Goal: Task Accomplishment & Management: Use online tool/utility

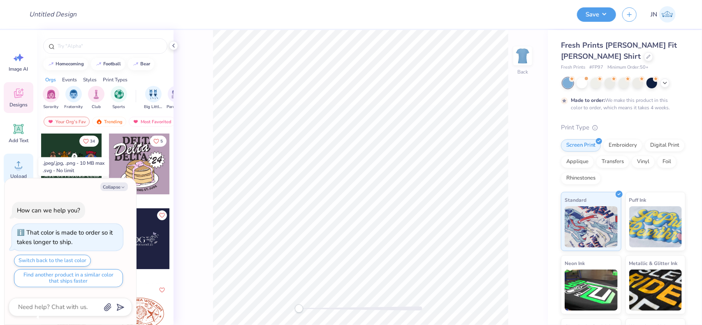
click at [19, 172] on div "Upload" at bounding box center [19, 169] width 30 height 31
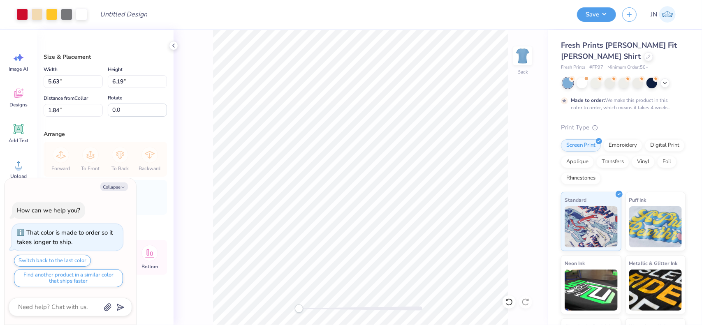
type textarea "x"
click at [56, 109] on input "1.84" at bounding box center [73, 110] width 59 height 13
type input "2"
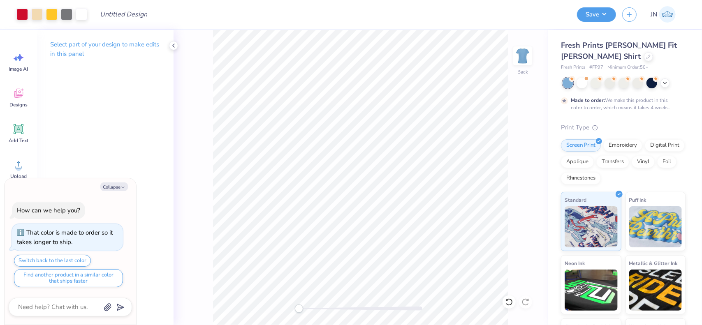
type textarea "x"
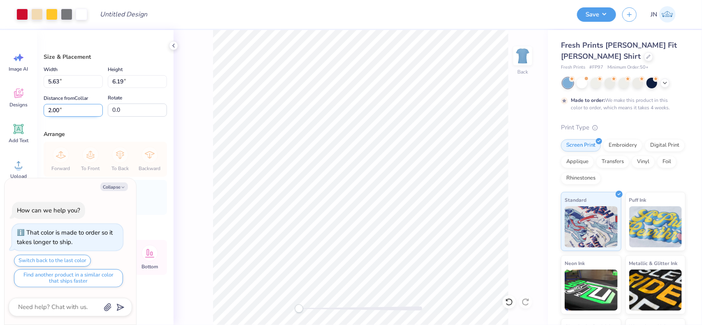
click at [53, 114] on input "2.00" at bounding box center [73, 110] width 59 height 13
type input "1.5"
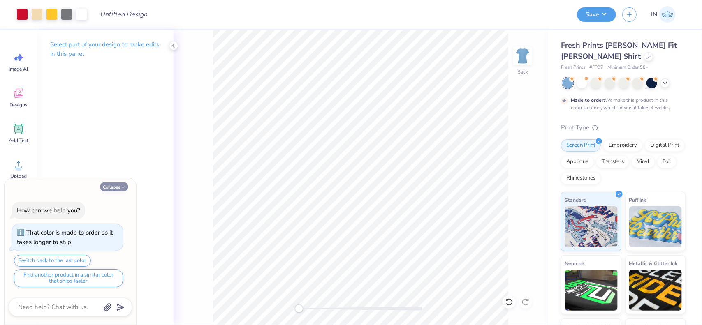
click at [113, 190] on button "Collapse" at bounding box center [114, 187] width 28 height 9
type textarea "x"
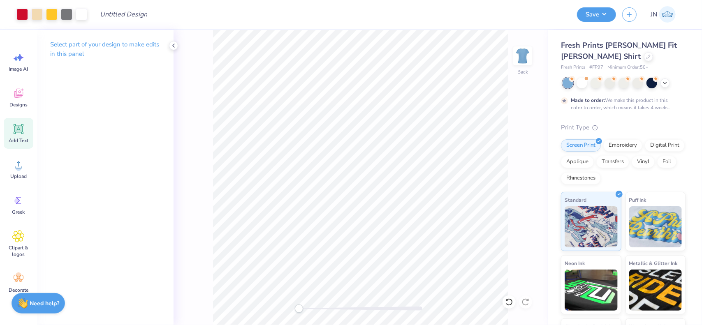
click at [17, 132] on icon at bounding box center [19, 129] width 8 height 8
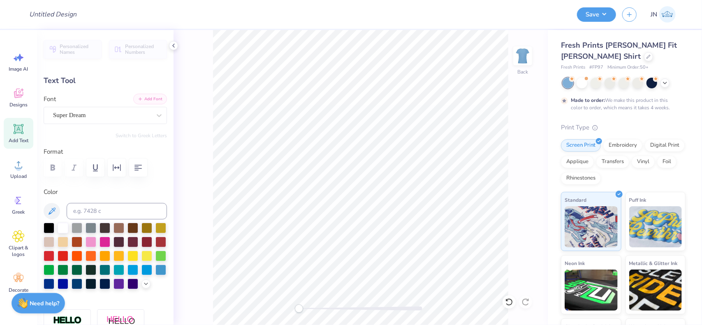
click at [150, 100] on button "Add Font" at bounding box center [150, 99] width 34 height 11
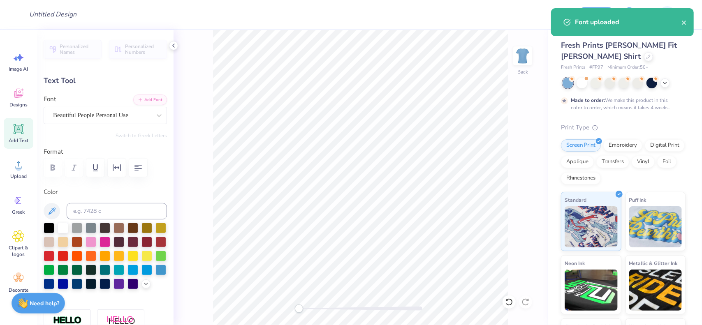
scroll to position [7, 1]
type textarea "k"
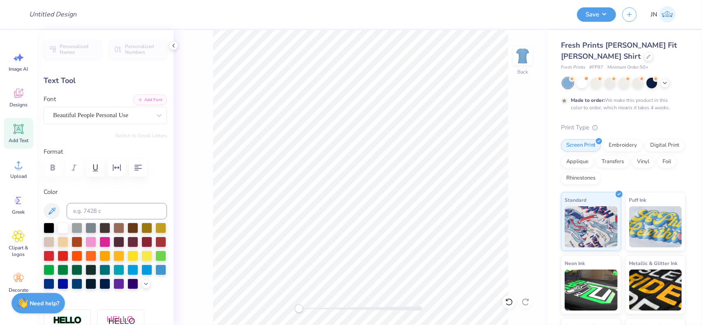
scroll to position [7, 3]
type textarea "Kappa Alpha Theta"
type input "6.52"
type input "1.52"
type input "8.63"
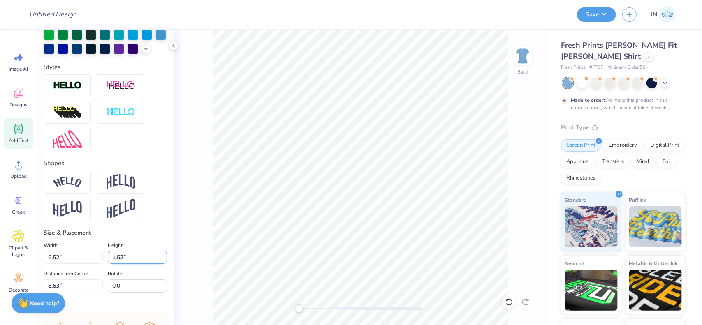
scroll to position [329, 0]
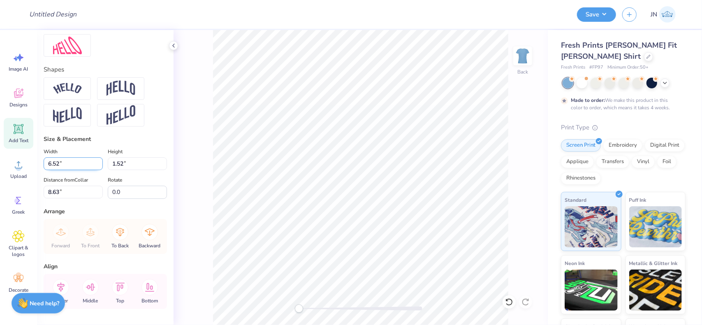
click at [74, 170] on input "6.52" at bounding box center [73, 164] width 59 height 13
click at [76, 170] on input "6.5212" at bounding box center [73, 164] width 59 height 13
drag, startPoint x: 76, startPoint y: 178, endPoint x: 33, endPoint y: 181, distance: 42.9
click at [34, 181] on div "Design Title Save JN Image AI Designs Add Text Upload Greek Clipart & logos Dec…" at bounding box center [351, 162] width 702 height 325
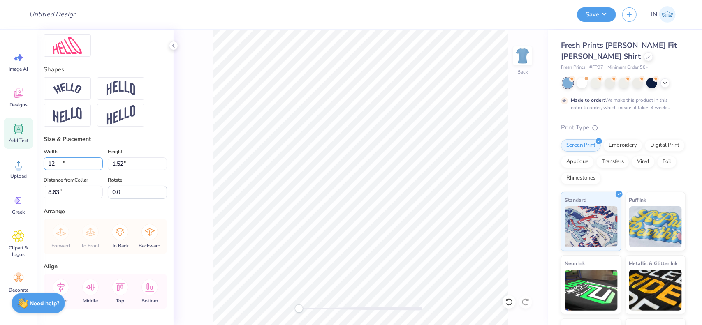
type input "11.79"
type input "2.75"
type input "8.02"
click at [59, 170] on input "11.79" at bounding box center [73, 164] width 59 height 13
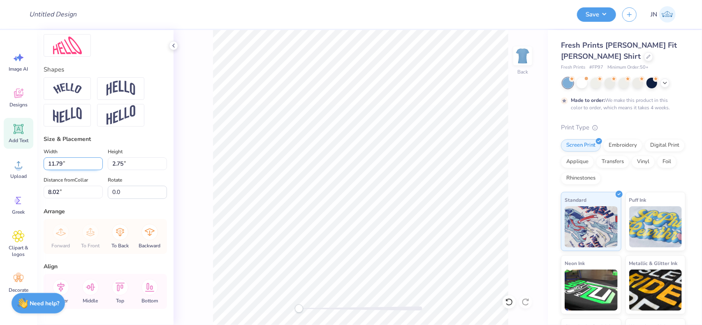
click at [59, 170] on input "11.79" at bounding box center [73, 164] width 59 height 13
type input "10.00"
type input "2.33"
type input "8.23"
click at [59, 170] on input "10.00" at bounding box center [73, 164] width 59 height 13
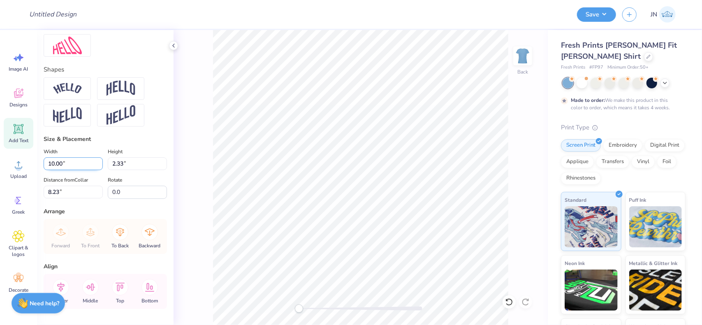
click at [59, 170] on input "10.00" at bounding box center [73, 164] width 59 height 13
type input "8.00"
type input "1.86"
type input "6.75"
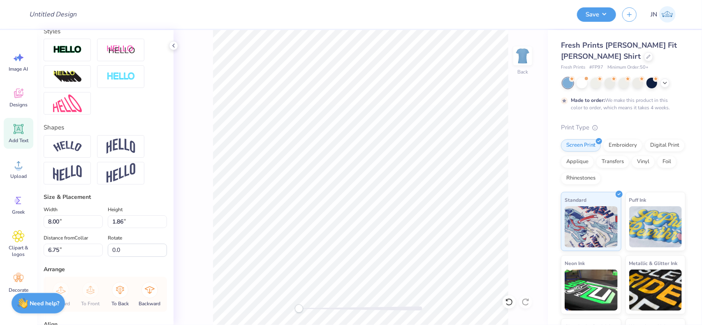
scroll to position [79, 0]
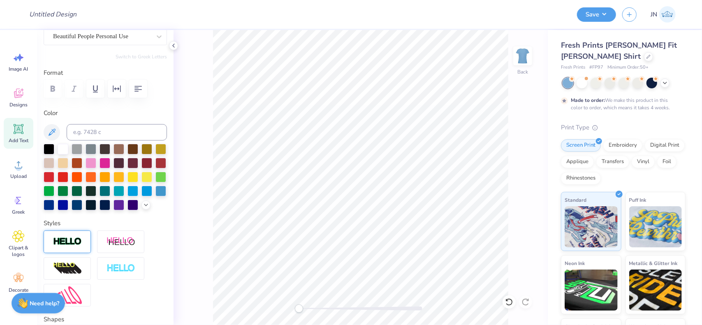
click at [74, 247] on img at bounding box center [67, 241] width 29 height 9
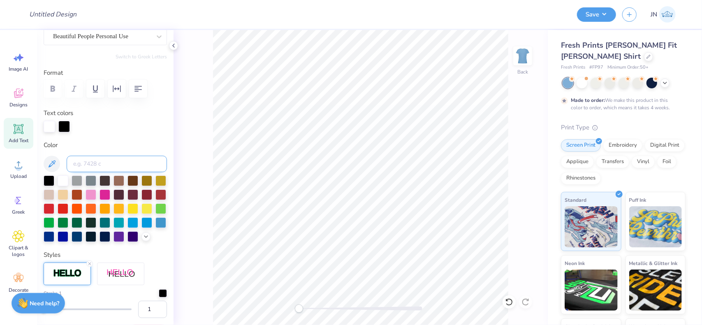
click at [128, 162] on input at bounding box center [117, 164] width 100 height 16
type input "186"
click at [513, 300] on icon at bounding box center [509, 302] width 8 height 8
type input "8.02"
type input "1.88"
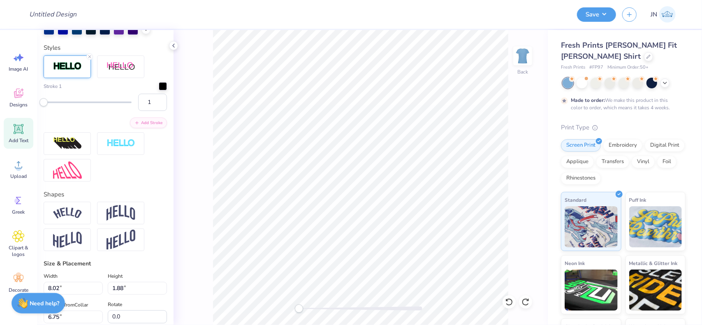
scroll to position [326, 0]
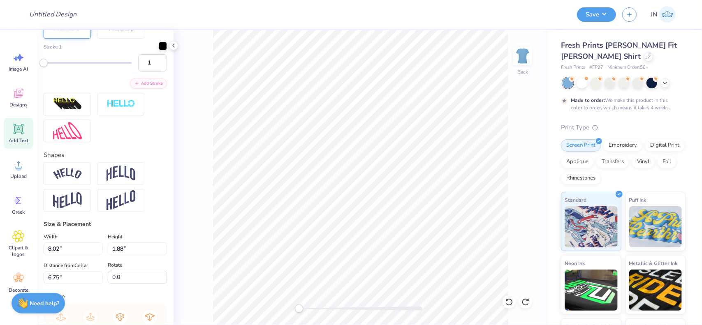
click at [159, 50] on div at bounding box center [163, 46] width 8 height 8
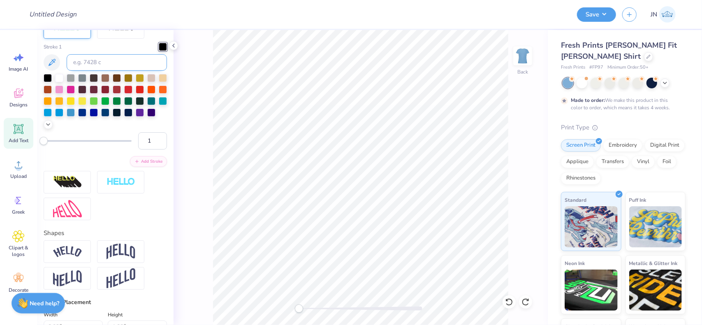
click at [107, 71] on input at bounding box center [117, 62] width 100 height 16
type input "186"
click at [332, 309] on div at bounding box center [360, 309] width 123 height 4
drag, startPoint x: 332, startPoint y: 309, endPoint x: 308, endPoint y: 305, distance: 23.8
click at [308, 306] on div "Accessibility label" at bounding box center [308, 309] width 8 height 8
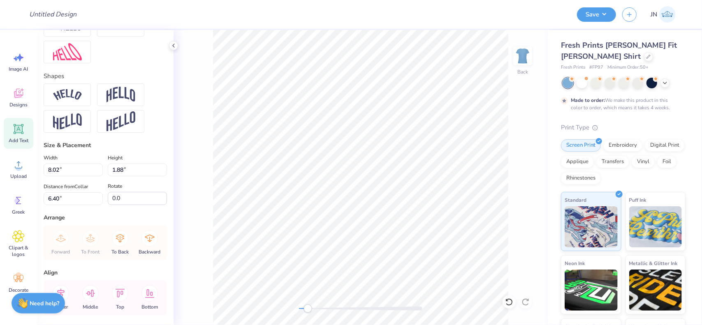
scroll to position [370, 0]
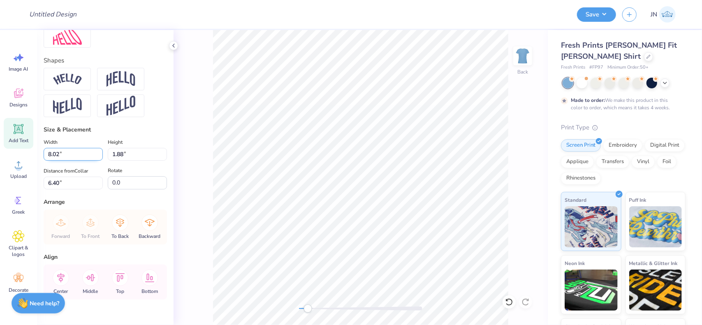
click at [56, 161] on input "8.02" at bounding box center [73, 154] width 59 height 13
type input "7.50"
type input "1.76"
type input "6.46"
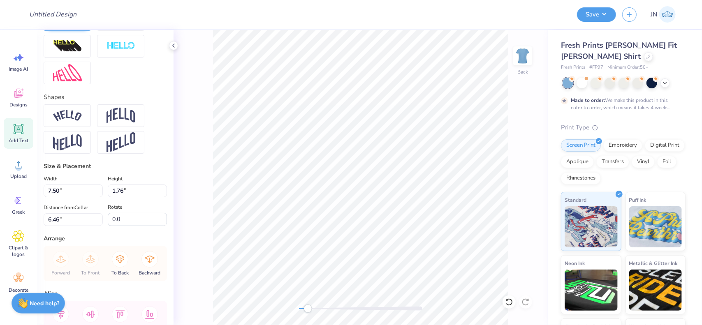
scroll to position [165, 0]
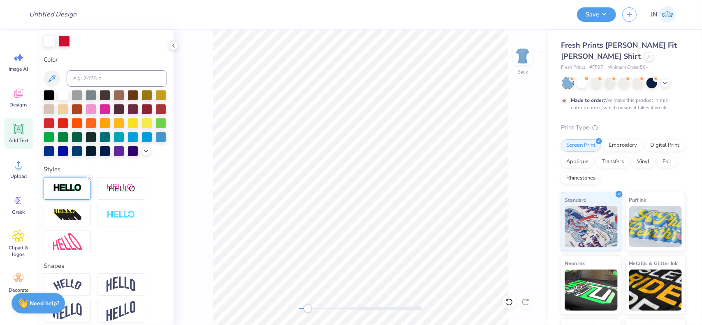
click at [69, 193] on img at bounding box center [67, 187] width 29 height 9
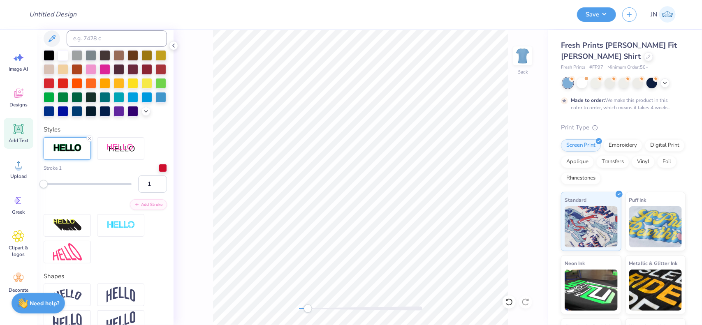
scroll to position [206, 0]
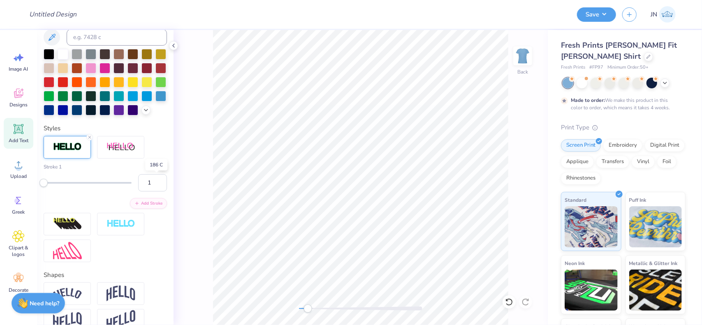
click at [159, 170] on div at bounding box center [163, 166] width 8 height 8
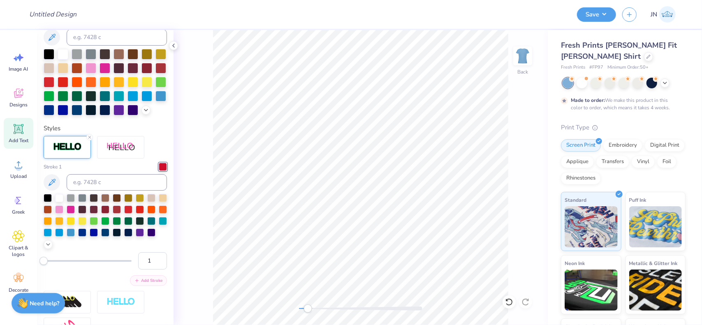
click at [140, 286] on button "Add Stroke" at bounding box center [148, 281] width 37 height 11
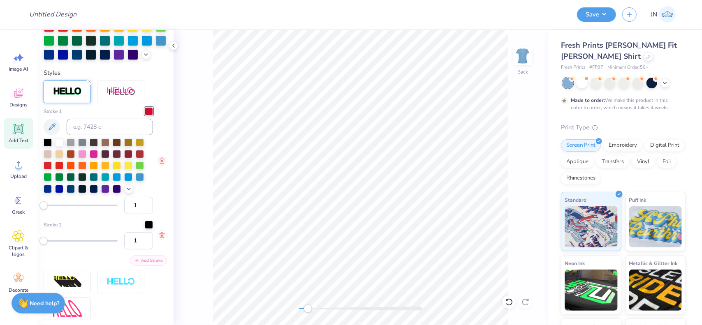
scroll to position [288, 0]
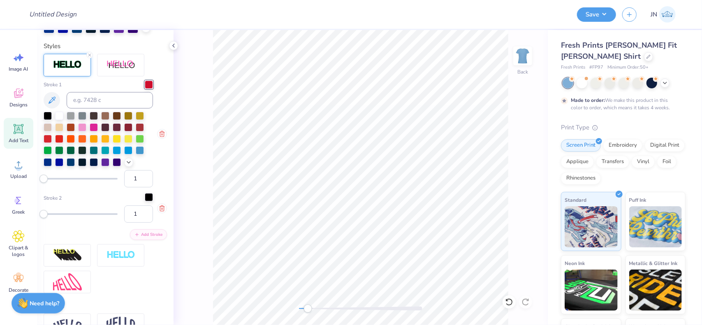
click at [145, 202] on div at bounding box center [149, 197] width 8 height 8
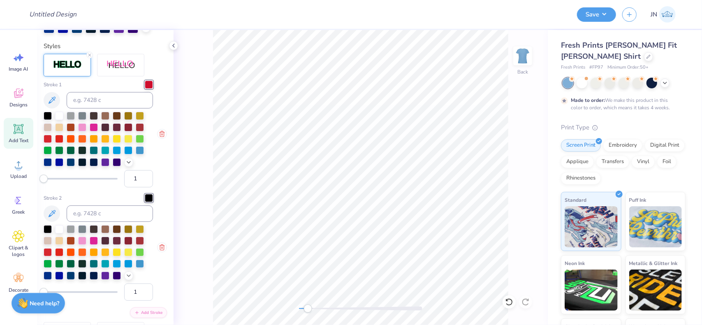
click at [64, 244] on div at bounding box center [98, 252] width 109 height 55
click at [63, 233] on div at bounding box center [59, 229] width 8 height 8
click at [133, 301] on input "1" at bounding box center [138, 292] width 29 height 17
click at [140, 301] on input "2" at bounding box center [138, 292] width 29 height 17
type input "3"
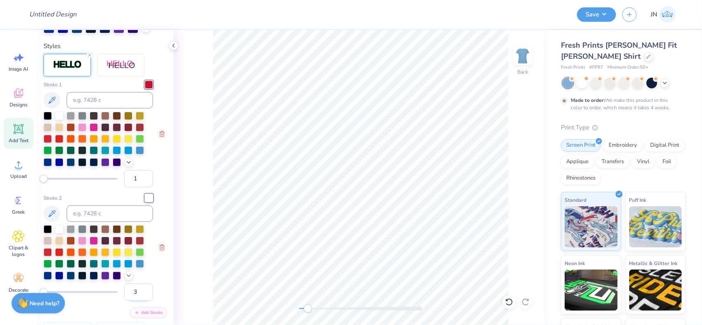
click at [140, 301] on input "3" at bounding box center [138, 292] width 29 height 17
click at [132, 188] on input "1" at bounding box center [138, 178] width 29 height 17
type input "2"
click at [140, 188] on input "2" at bounding box center [138, 178] width 29 height 17
type input "7.53"
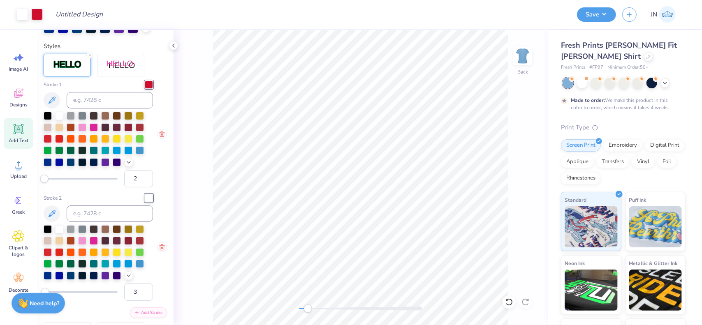
type input "1.79"
type input "6.45"
click at [142, 188] on input "2" at bounding box center [138, 178] width 29 height 17
click at [141, 188] on input "1" at bounding box center [138, 178] width 29 height 17
type input "2"
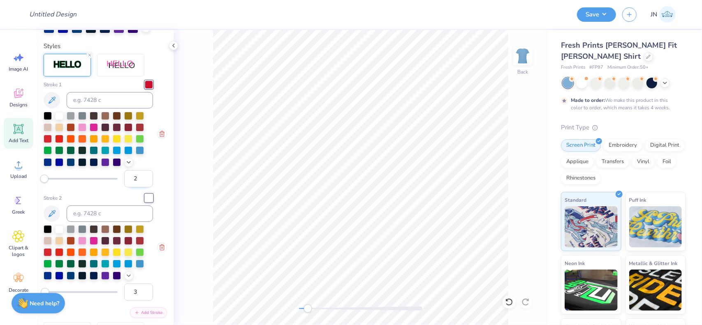
click at [138, 188] on input "2" at bounding box center [138, 178] width 29 height 17
click at [134, 301] on input "3" at bounding box center [138, 292] width 29 height 17
click at [139, 301] on input "4" at bounding box center [138, 292] width 29 height 17
type input "5"
click at [139, 301] on input "5" at bounding box center [138, 292] width 29 height 17
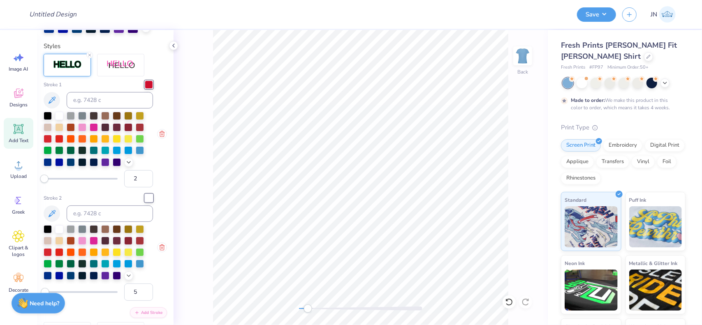
click at [207, 287] on div "Back" at bounding box center [361, 177] width 374 height 295
type input "7.56"
type input "1.81"
click at [308, 312] on div "Accessibility label" at bounding box center [306, 309] width 8 height 8
type input "6.64"
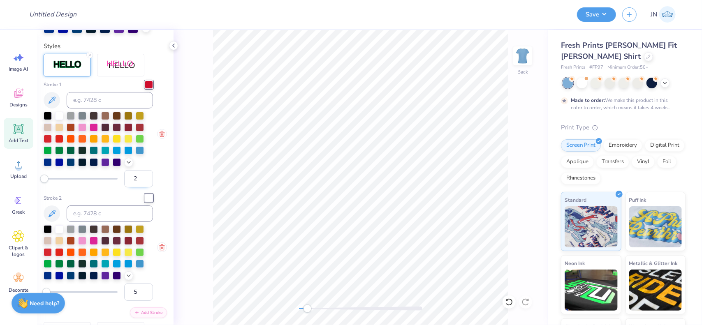
click at [135, 188] on input "2" at bounding box center [138, 178] width 29 height 17
type input "1"
click at [140, 188] on input "1" at bounding box center [138, 178] width 29 height 17
drag, startPoint x: 131, startPoint y: 301, endPoint x: 135, endPoint y: 309, distance: 8.7
click at [131, 301] on input "5" at bounding box center [138, 292] width 29 height 17
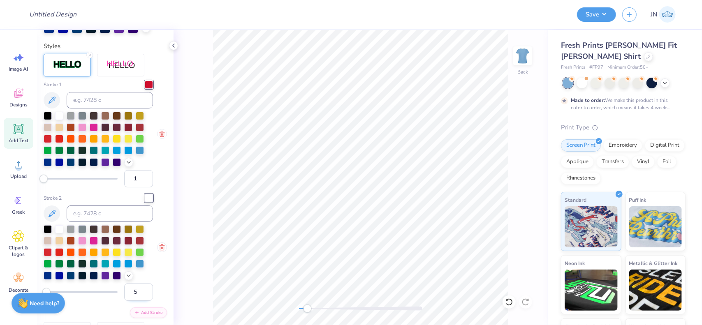
click at [140, 301] on input "5" at bounding box center [138, 292] width 29 height 17
click at [136, 301] on input "5" at bounding box center [138, 292] width 29 height 17
type input "4"
click at [140, 301] on input "4" at bounding box center [138, 292] width 29 height 17
click at [20, 124] on icon at bounding box center [18, 129] width 12 height 12
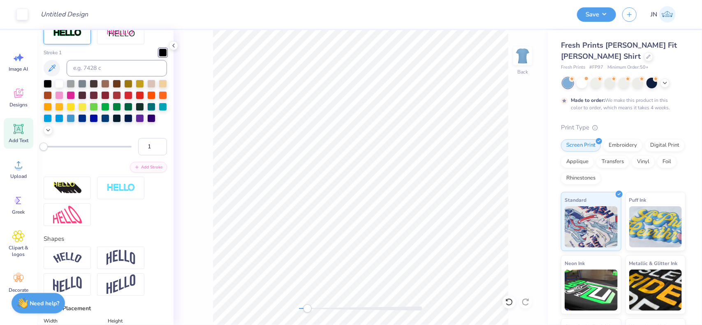
type input "4.53"
type input "1.31"
type input "9.34"
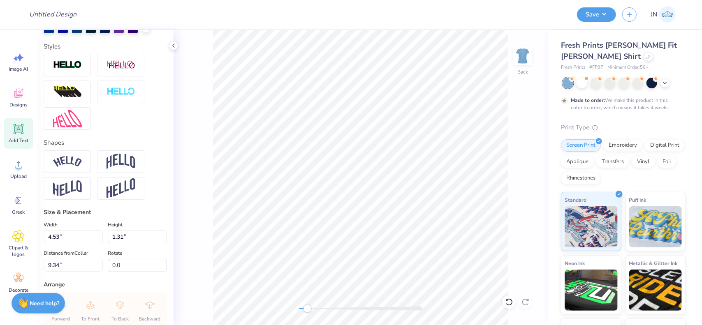
scroll to position [7, 1]
type textarea "FOR THE CASA"
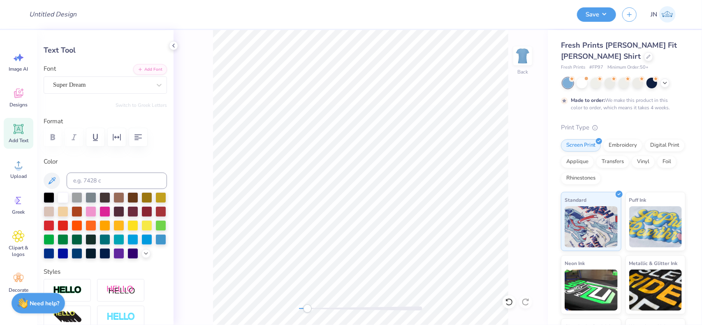
scroll to position [0, 0]
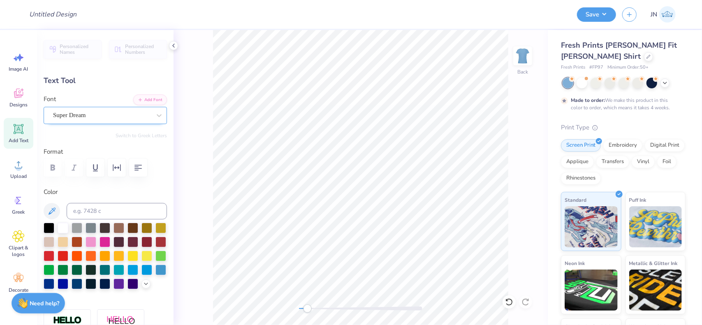
click at [115, 121] on div "Super Dream" at bounding box center [102, 115] width 100 height 13
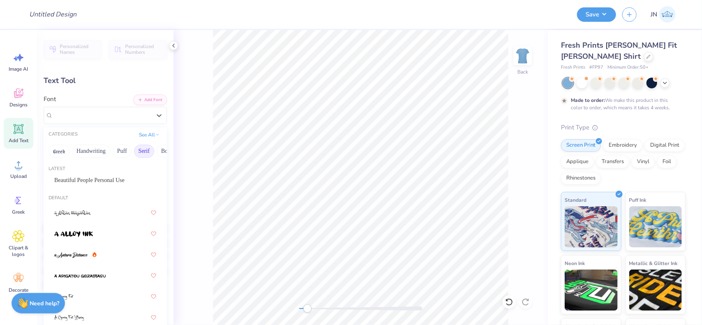
click at [140, 149] on button "Serif" at bounding box center [144, 151] width 20 height 13
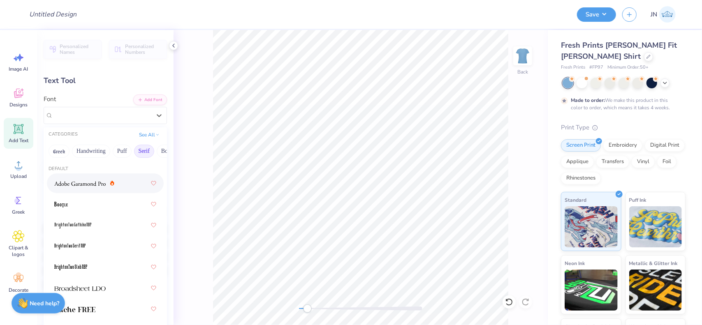
click at [90, 183] on img at bounding box center [79, 184] width 51 height 6
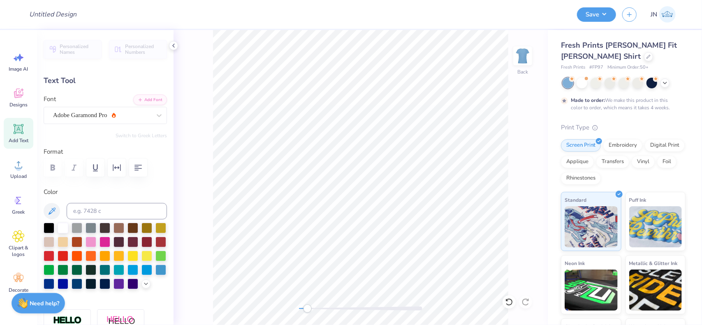
type input "3.92"
type input "0.40"
click at [306, 308] on div "Accessibility label" at bounding box center [304, 309] width 8 height 8
type input "8.45"
click at [290, 309] on div "Back" at bounding box center [361, 177] width 374 height 295
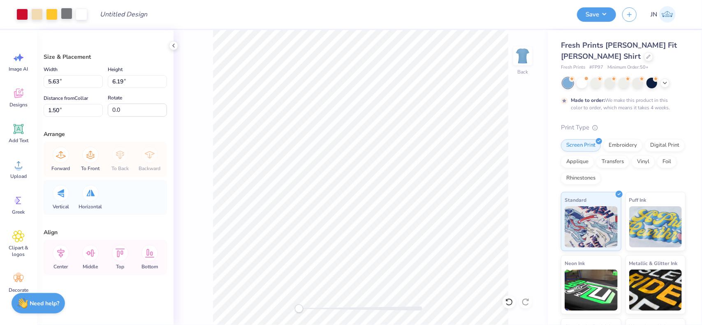
click at [69, 15] on div at bounding box center [67, 14] width 12 height 12
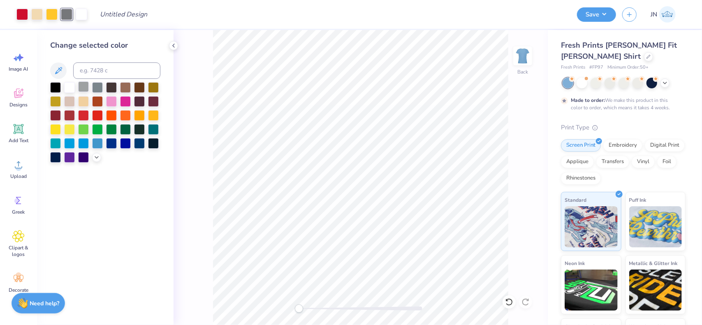
click at [84, 88] on div at bounding box center [83, 86] width 11 height 11
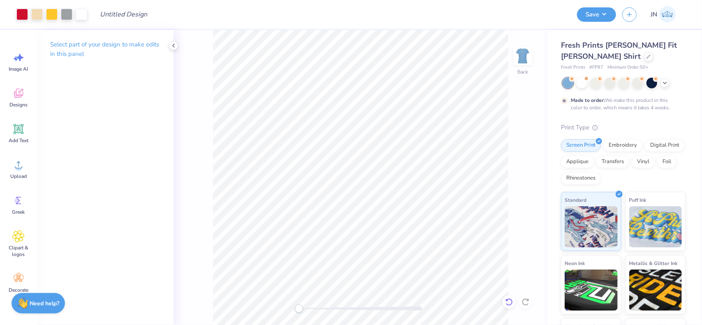
click at [509, 300] on icon at bounding box center [509, 302] width 8 height 8
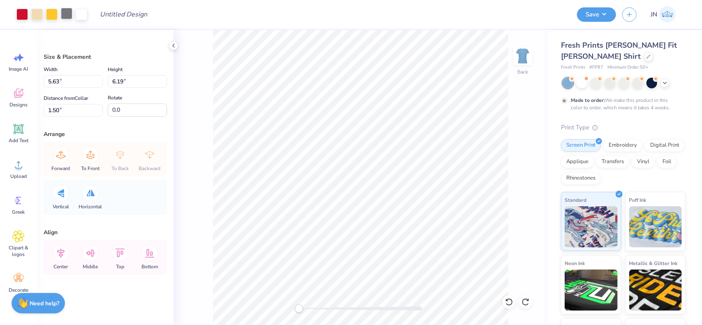
click at [69, 13] on div at bounding box center [67, 14] width 12 height 12
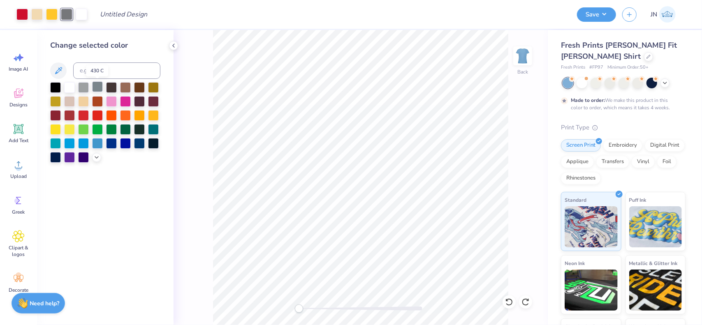
click at [96, 84] on div at bounding box center [97, 86] width 11 height 11
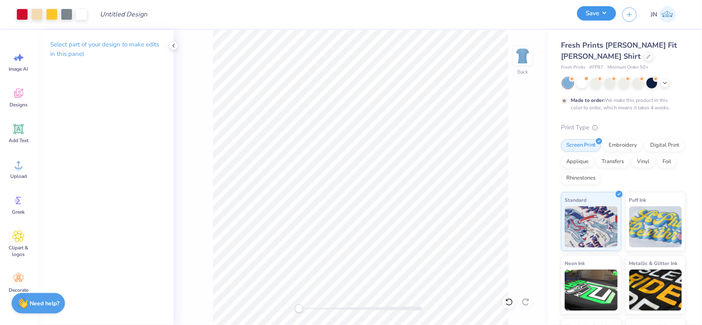
click at [591, 7] on button "Save" at bounding box center [596, 13] width 39 height 14
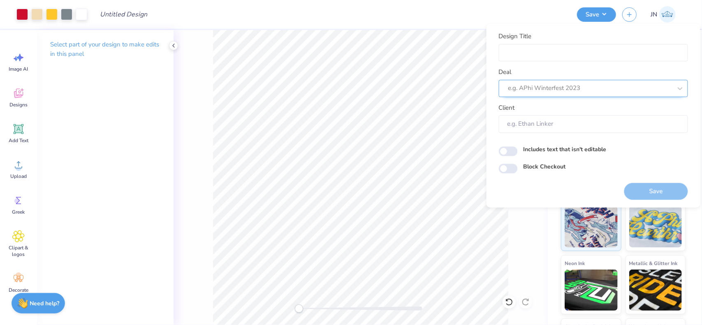
click at [593, 87] on div at bounding box center [590, 88] width 164 height 11
click at [566, 109] on div "Design Tool Gallery" at bounding box center [593, 111] width 183 height 14
type input "DESIGN TOOL GALLERY"
type input "Design Tool Gallery User"
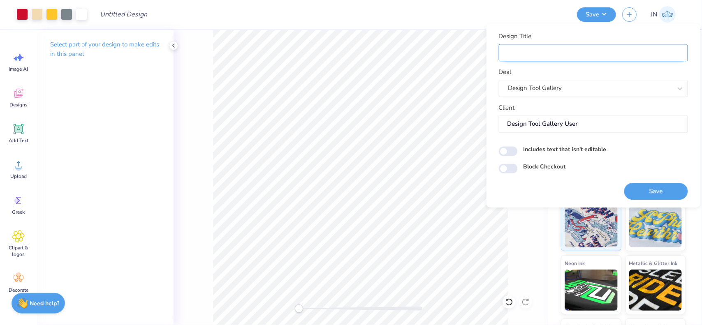
click at [556, 52] on input "Design Title" at bounding box center [593, 53] width 189 height 18
paste input "FPS240639"
type input "FPS240639"
click at [655, 175] on div "Save" at bounding box center [656, 187] width 64 height 26
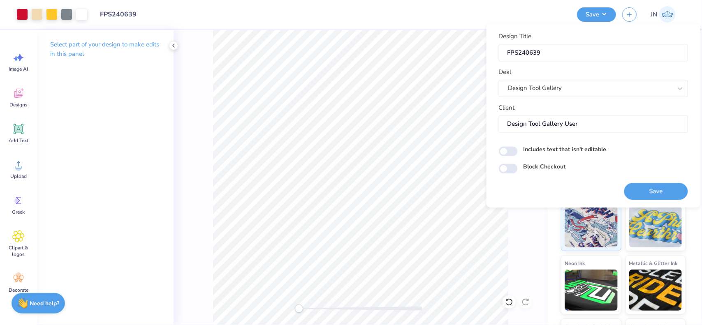
drag, startPoint x: 656, startPoint y: 185, endPoint x: 467, endPoint y: 0, distance: 263.8
click at [657, 186] on button "Save" at bounding box center [656, 191] width 64 height 17
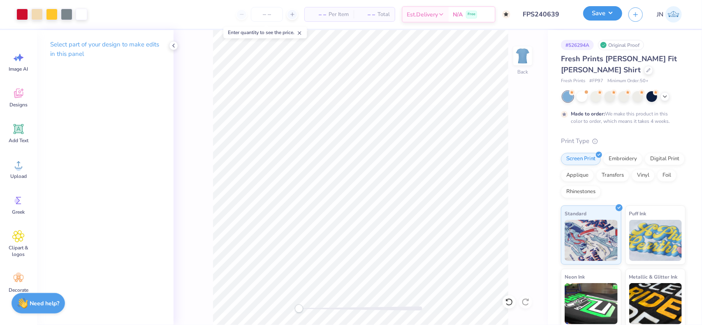
drag, startPoint x: 601, startPoint y: 12, endPoint x: 605, endPoint y: 14, distance: 4.2
click at [603, 14] on button "Save" at bounding box center [602, 13] width 39 height 14
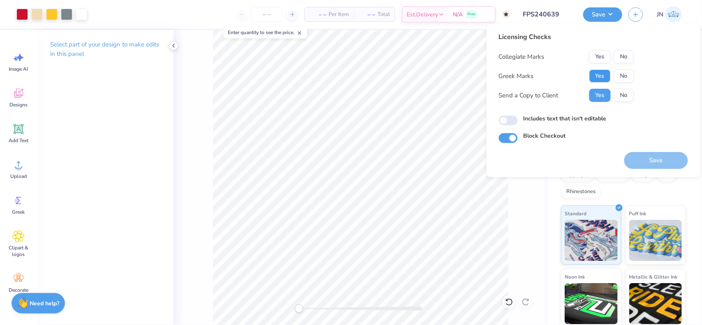
click at [597, 80] on button "Yes" at bounding box center [599, 76] width 21 height 13
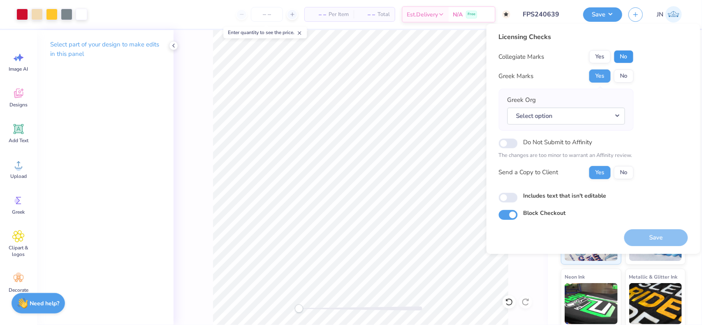
click at [620, 54] on button "No" at bounding box center [624, 56] width 20 height 13
click at [564, 114] on button "Select option" at bounding box center [567, 116] width 118 height 17
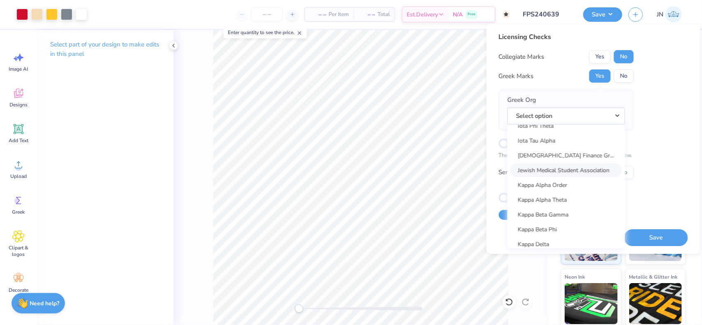
scroll to position [2880, 0]
click at [552, 201] on link "Kappa Alpha Theta" at bounding box center [566, 203] width 111 height 14
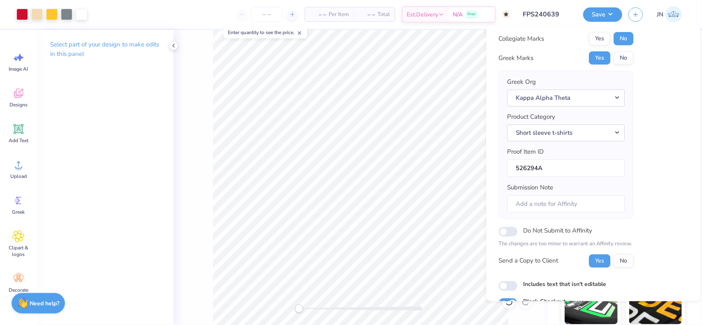
scroll to position [58, 0]
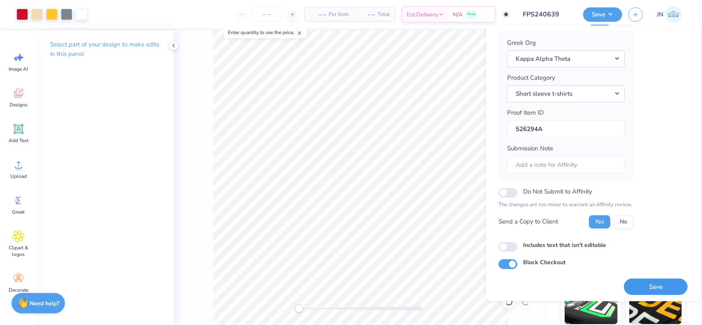
click at [637, 285] on button "Save" at bounding box center [656, 286] width 64 height 17
click at [544, 9] on input "FPS240639" at bounding box center [537, 14] width 81 height 16
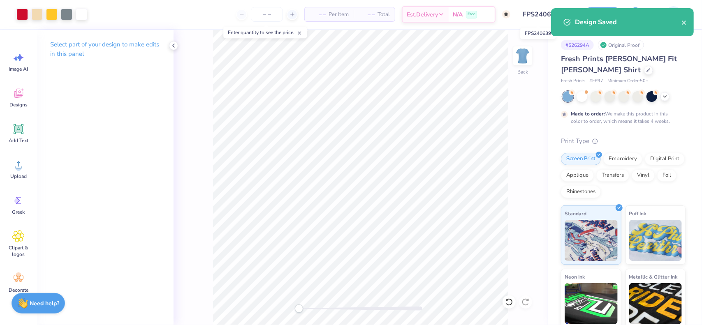
click at [557, 2] on div "Design Title FPS240639" at bounding box center [547, 14] width 60 height 29
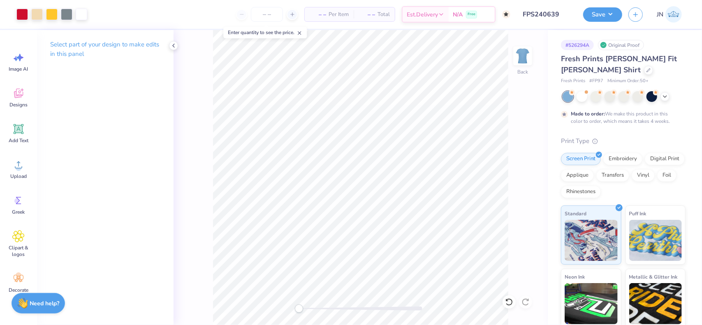
click at [609, 10] on div "Design Saved" at bounding box center [623, 8] width 146 height 3
click at [608, 13] on button "Save" at bounding box center [602, 13] width 39 height 14
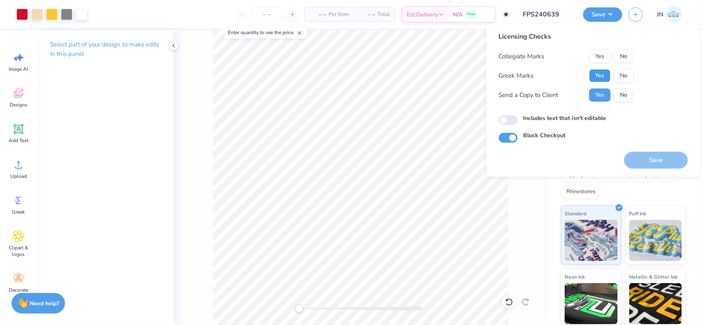
click at [596, 74] on button "Yes" at bounding box center [599, 75] width 21 height 13
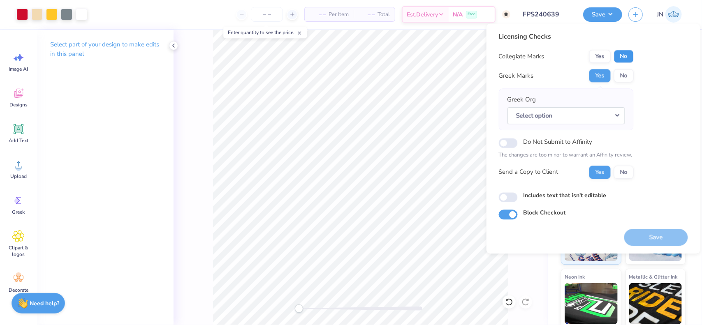
click at [623, 56] on button "No" at bounding box center [624, 56] width 20 height 13
click at [587, 115] on button "Select option" at bounding box center [567, 115] width 118 height 17
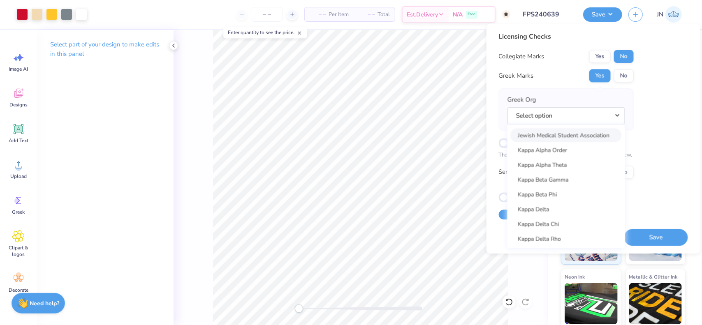
scroll to position [2921, 0]
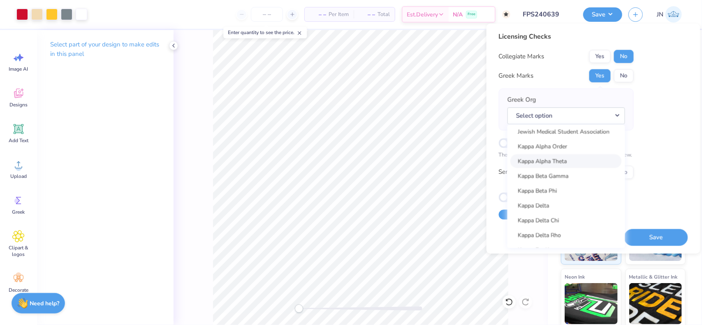
click at [564, 158] on link "Kappa Alpha Theta" at bounding box center [566, 161] width 111 height 14
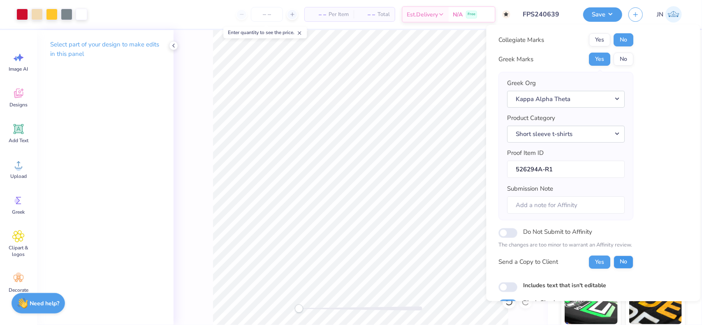
scroll to position [58, 0]
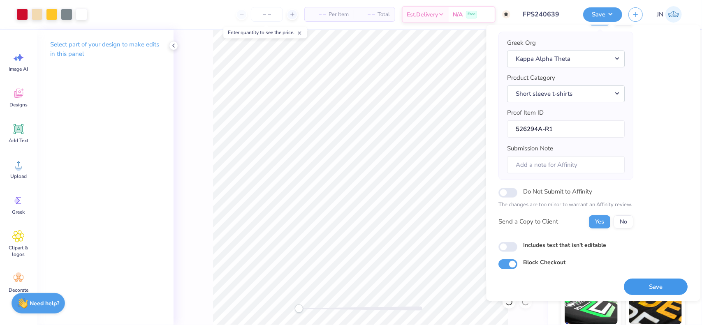
click at [635, 282] on button "Save" at bounding box center [656, 286] width 64 height 17
